Goal: Task Accomplishment & Management: Manage account settings

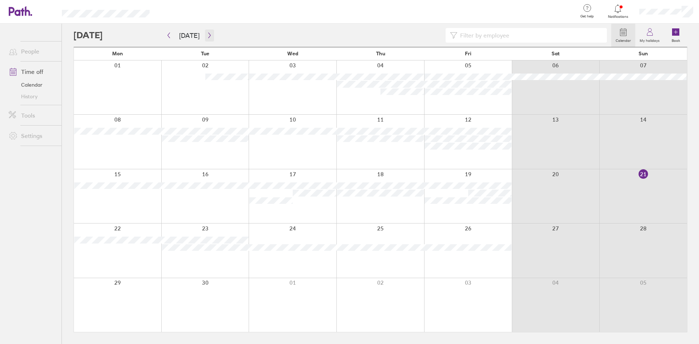
click at [208, 38] on icon "button" at bounding box center [209, 35] width 2 height 5
click at [171, 36] on icon "button" at bounding box center [168, 35] width 5 height 6
